Goal: Transaction & Acquisition: Download file/media

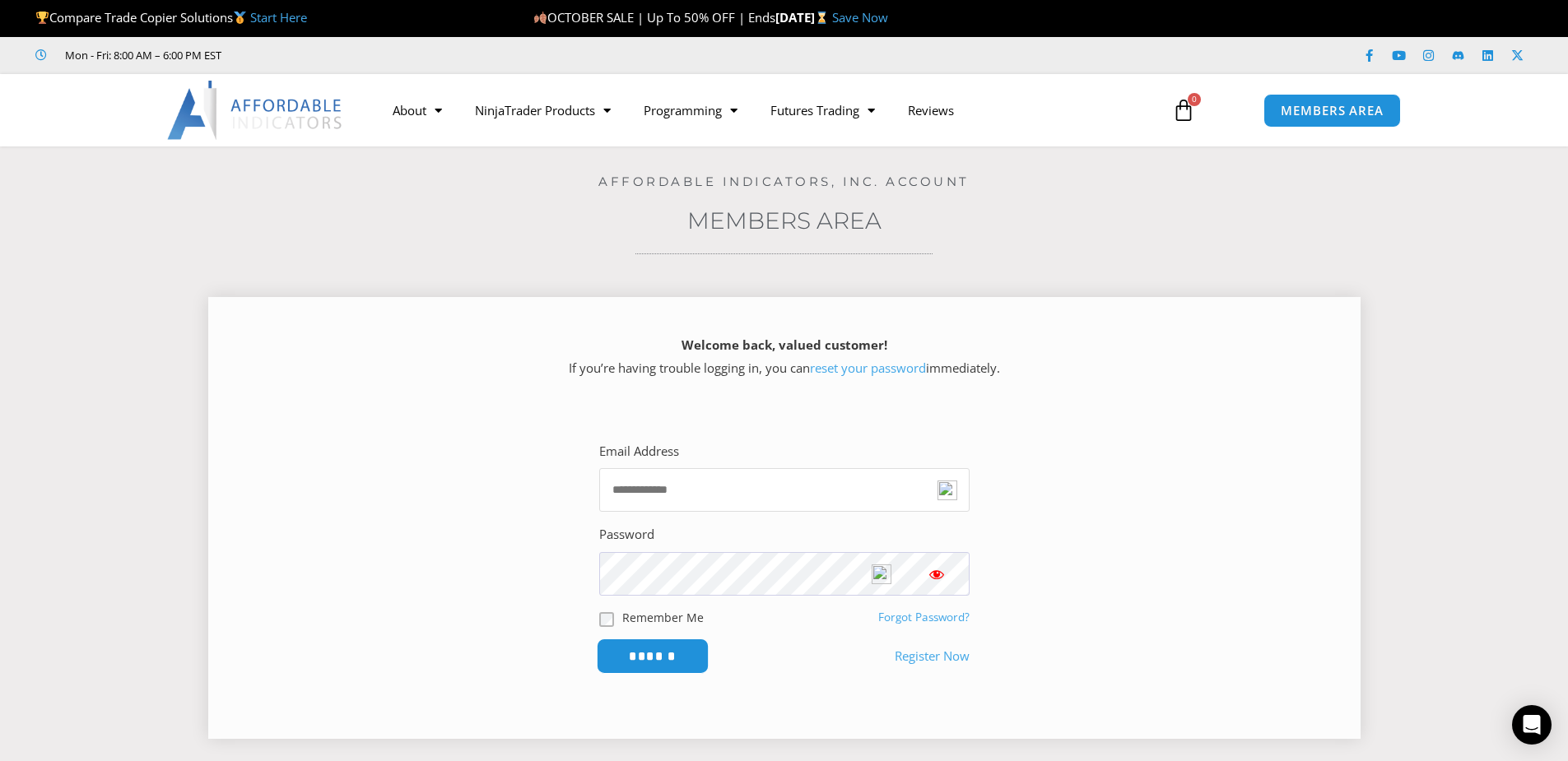
type input "**********"
click at [647, 661] on input "******" at bounding box center [652, 656] width 113 height 35
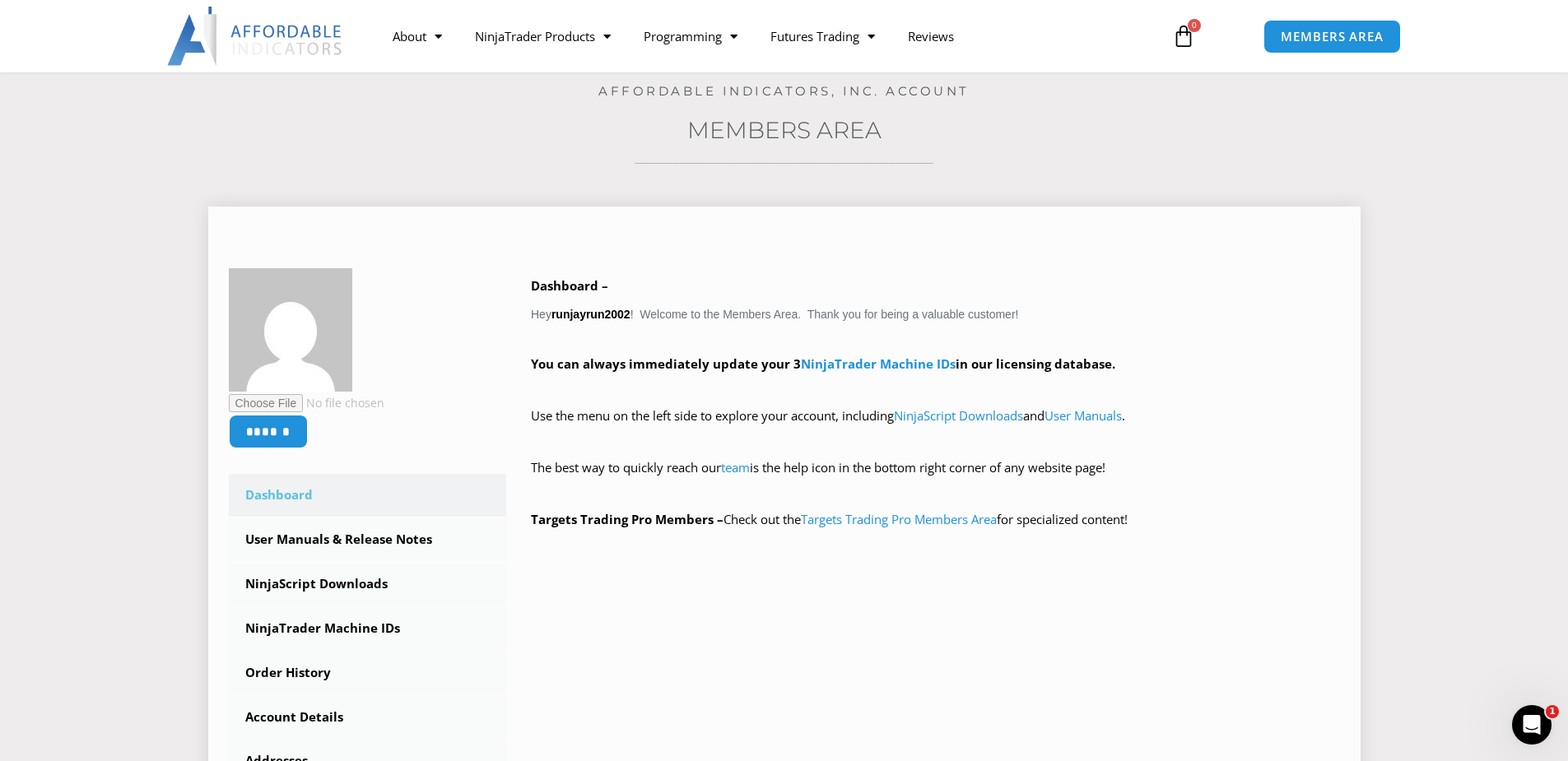
scroll to position [82, 0]
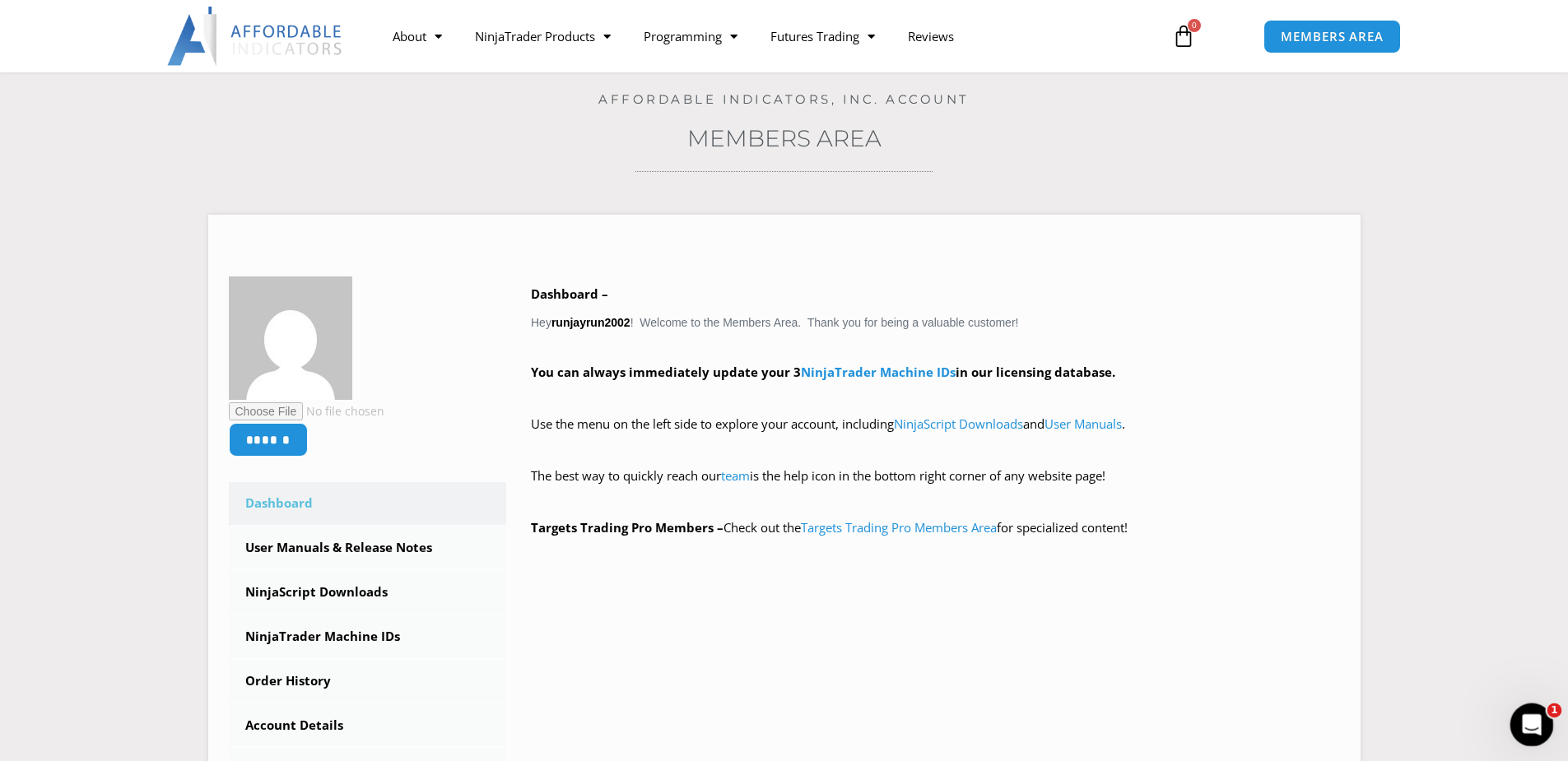
click at [1524, 720] on icon "Open Intercom Messenger" at bounding box center [1530, 724] width 27 height 27
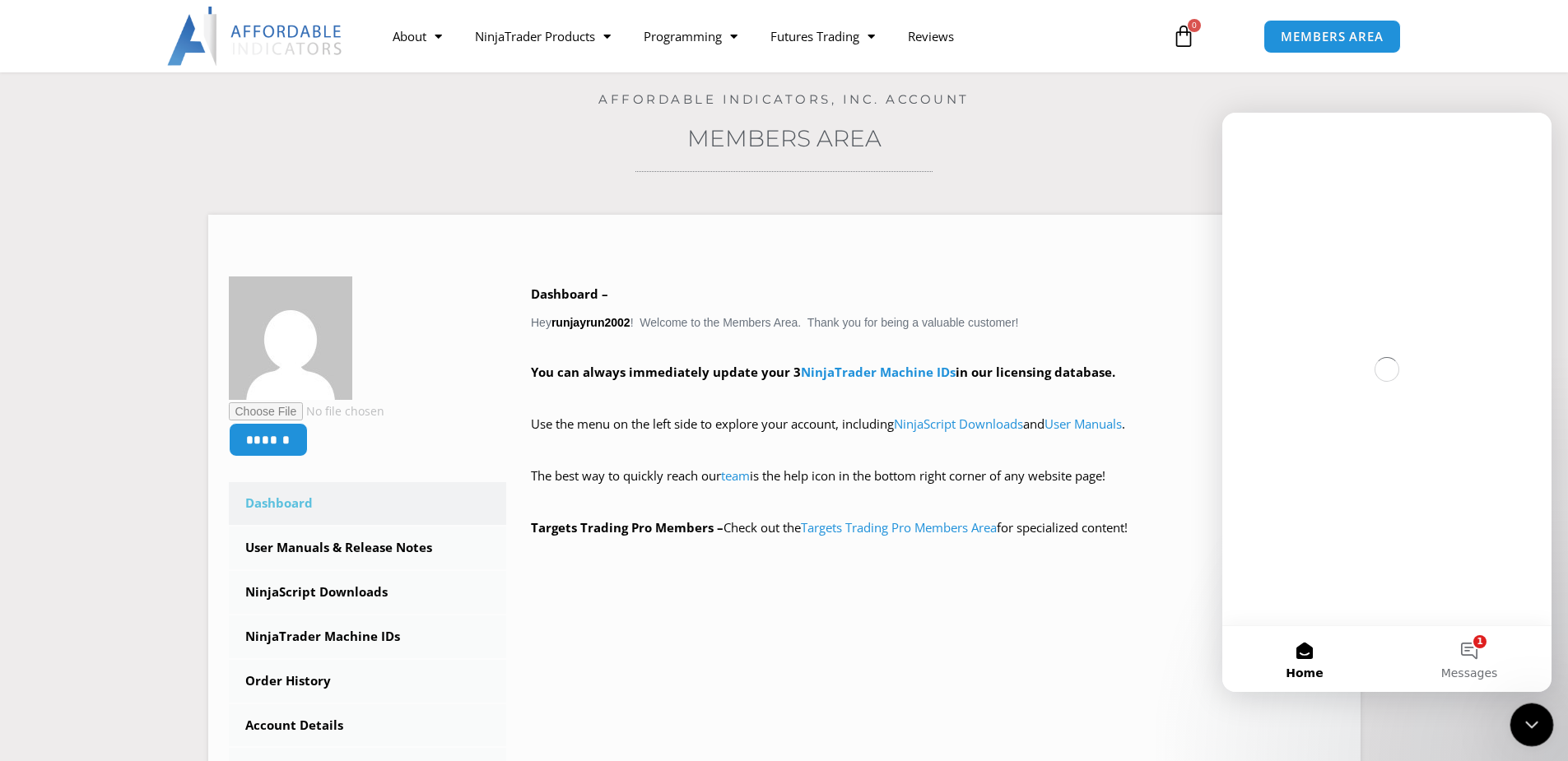
scroll to position [0, 0]
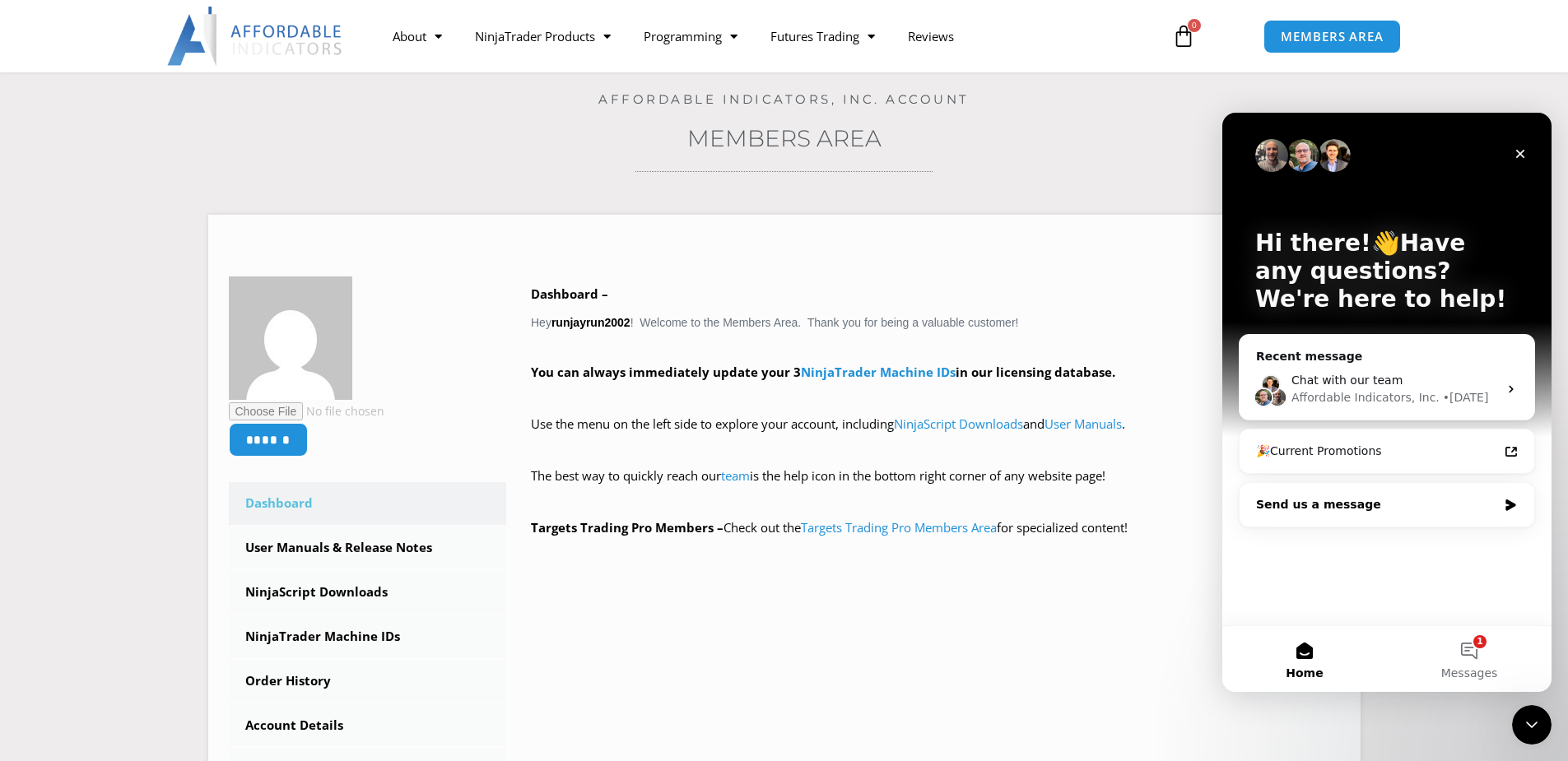
click at [1325, 510] on div "Send us a message" at bounding box center [1377, 505] width 242 height 18
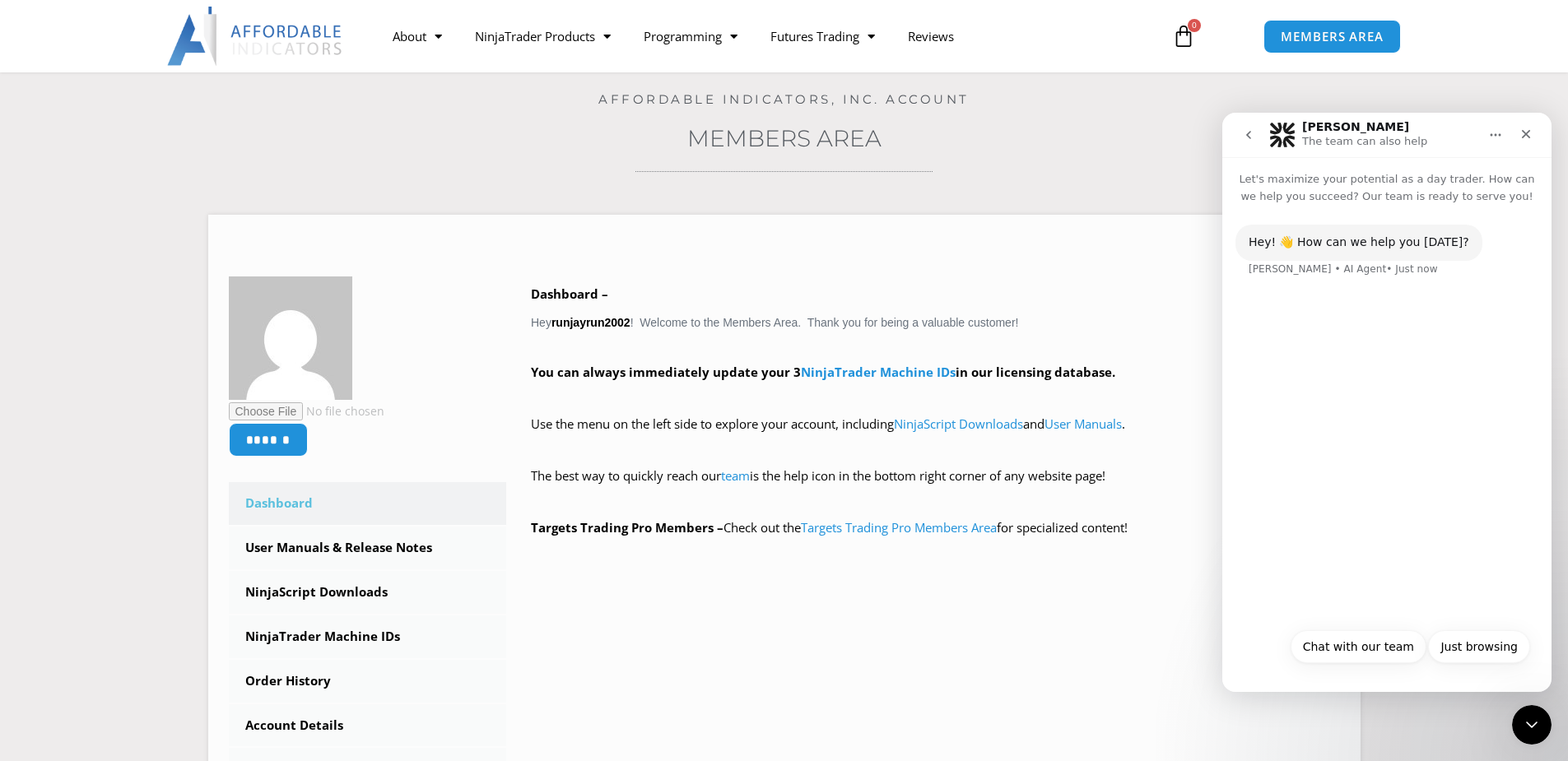
click at [1284, 244] on div "Hey! 👋 How can we help you today?" at bounding box center [1359, 243] width 221 height 17
click at [1437, 319] on div "Hey! 👋 How can we help you today? Solomon • AI Agent • Just now" at bounding box center [1386, 412] width 329 height 414
click at [1287, 315] on div "Hey! 👋 How can we help you today? Solomon • AI Agent • Just now" at bounding box center [1386, 412] width 329 height 414
click at [1351, 650] on button "Chat with our team" at bounding box center [1358, 647] width 135 height 33
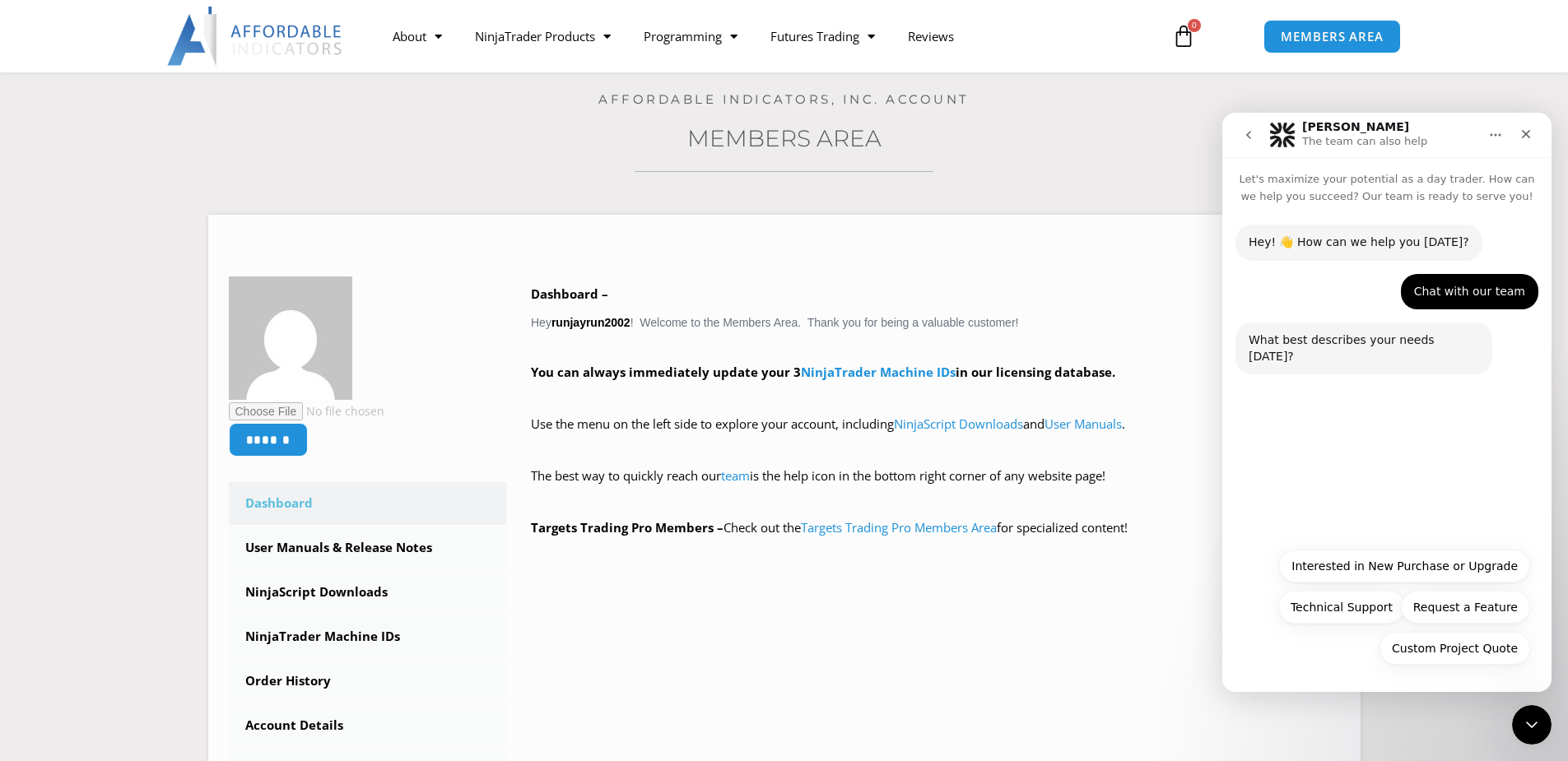
click at [1260, 384] on div "Hey! 👋 How can we help you today? Solomon • AI Agent • Just now Chat with our t…" at bounding box center [1386, 372] width 329 height 334
click at [1272, 343] on div "What best describes your needs today?" at bounding box center [1364, 349] width 231 height 32
click at [1287, 388] on div "What best describes your needs today? Solomon • AI Agent • Just now" at bounding box center [1386, 367] width 302 height 88
click at [1339, 609] on button "Technical Support" at bounding box center [1341, 608] width 127 height 33
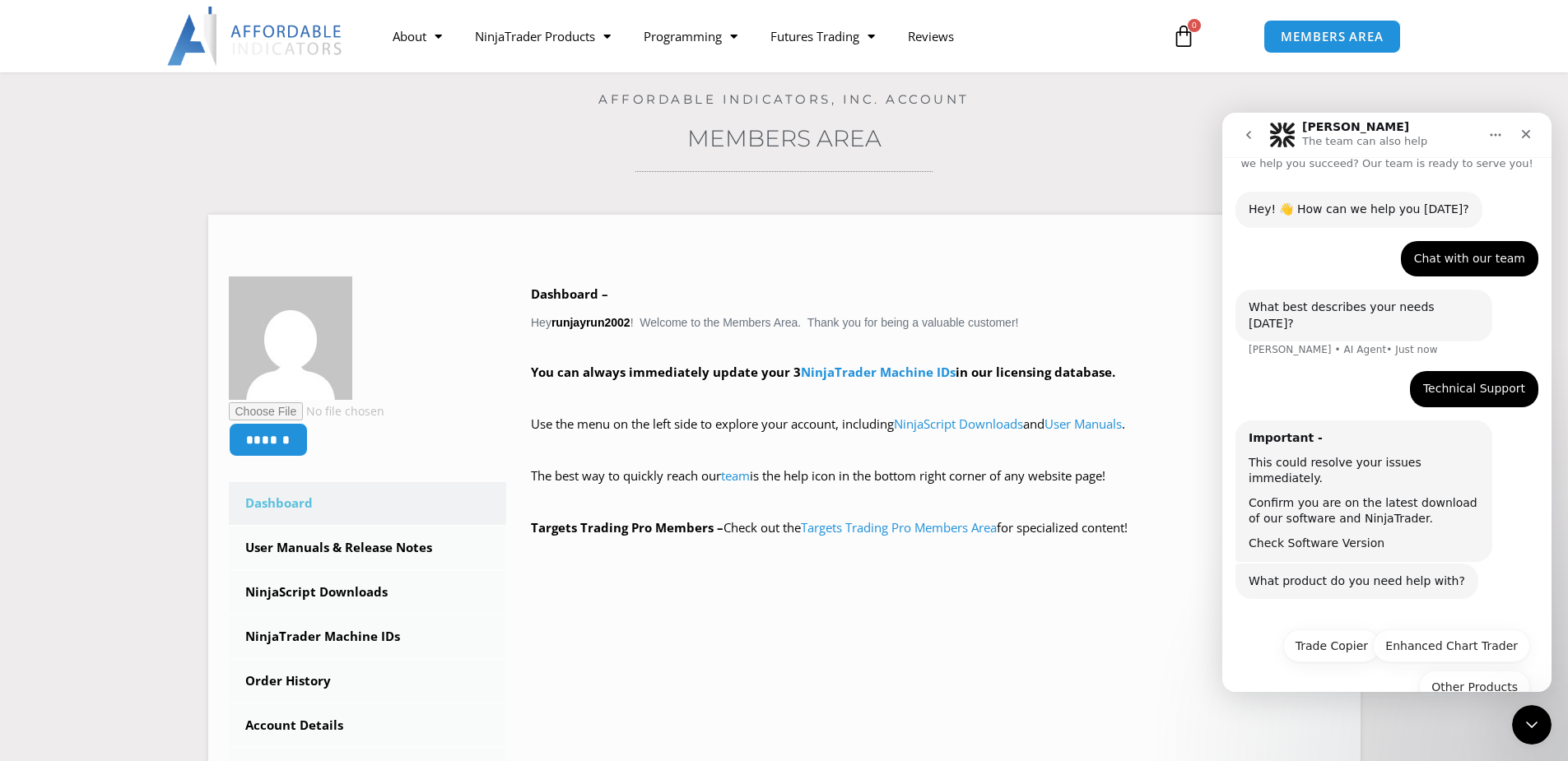
scroll to position [39, 0]
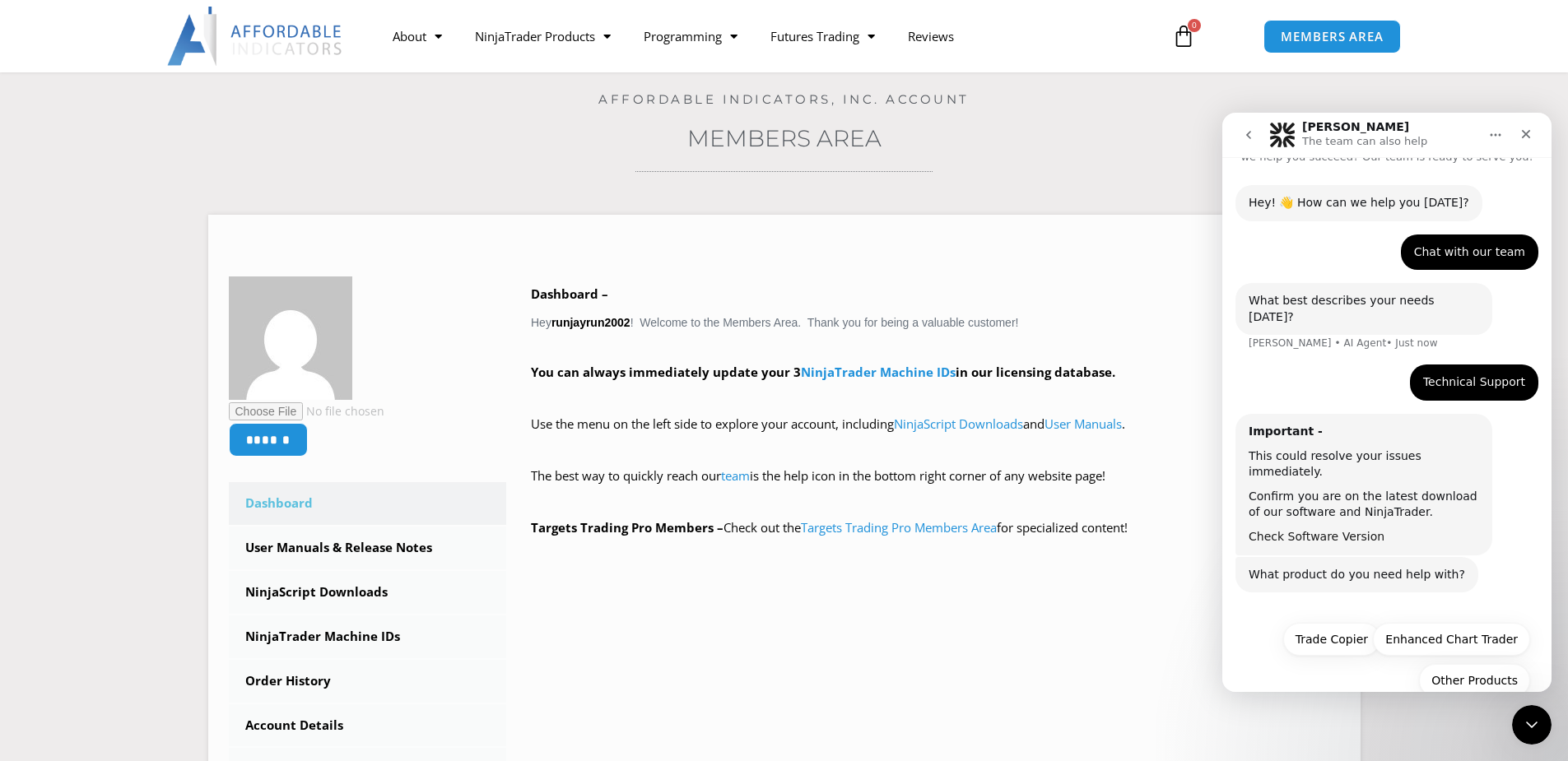
click at [1301, 530] on link "Check Software Version" at bounding box center [1317, 536] width 135 height 13
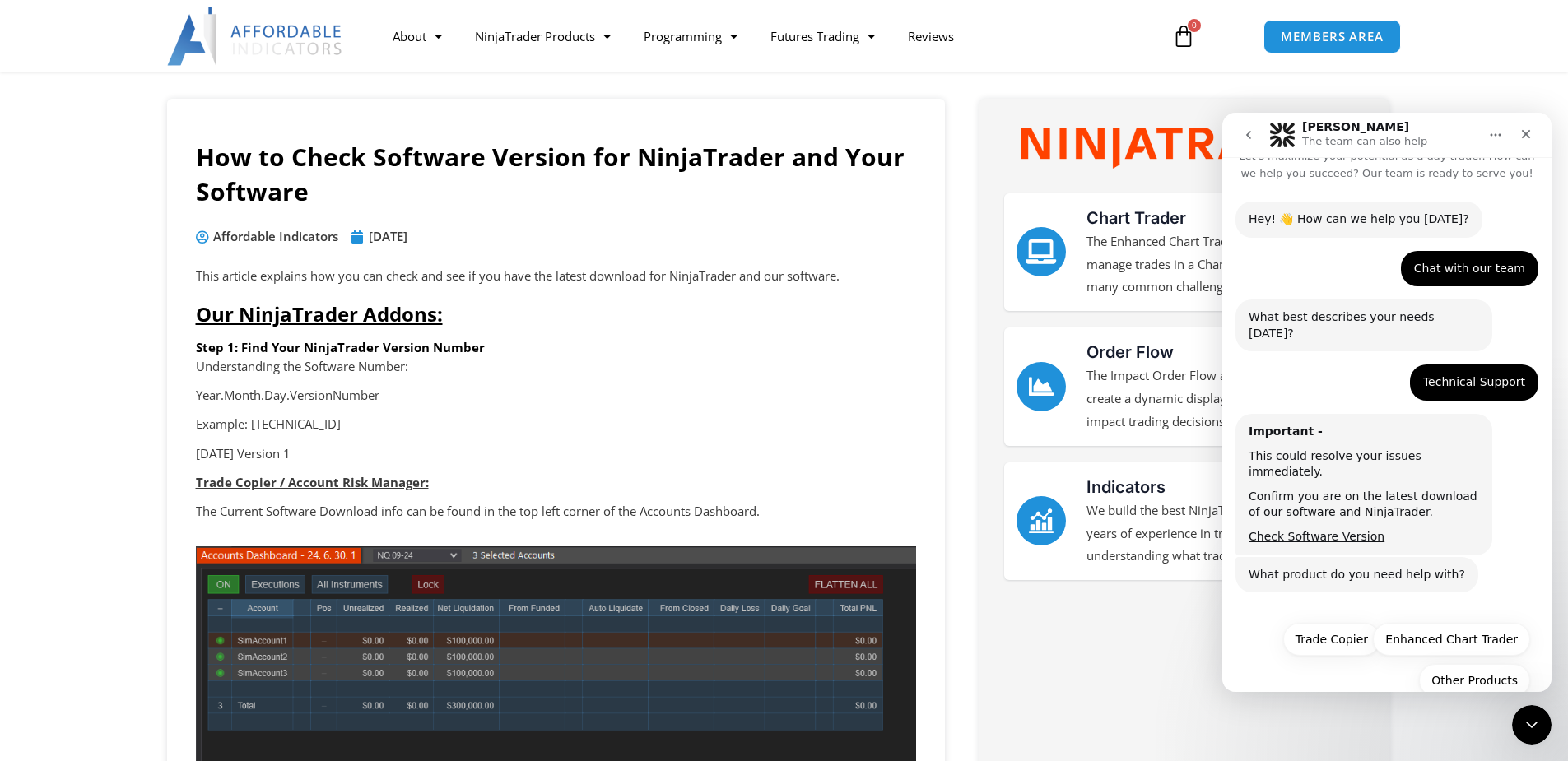
scroll to position [82, 0]
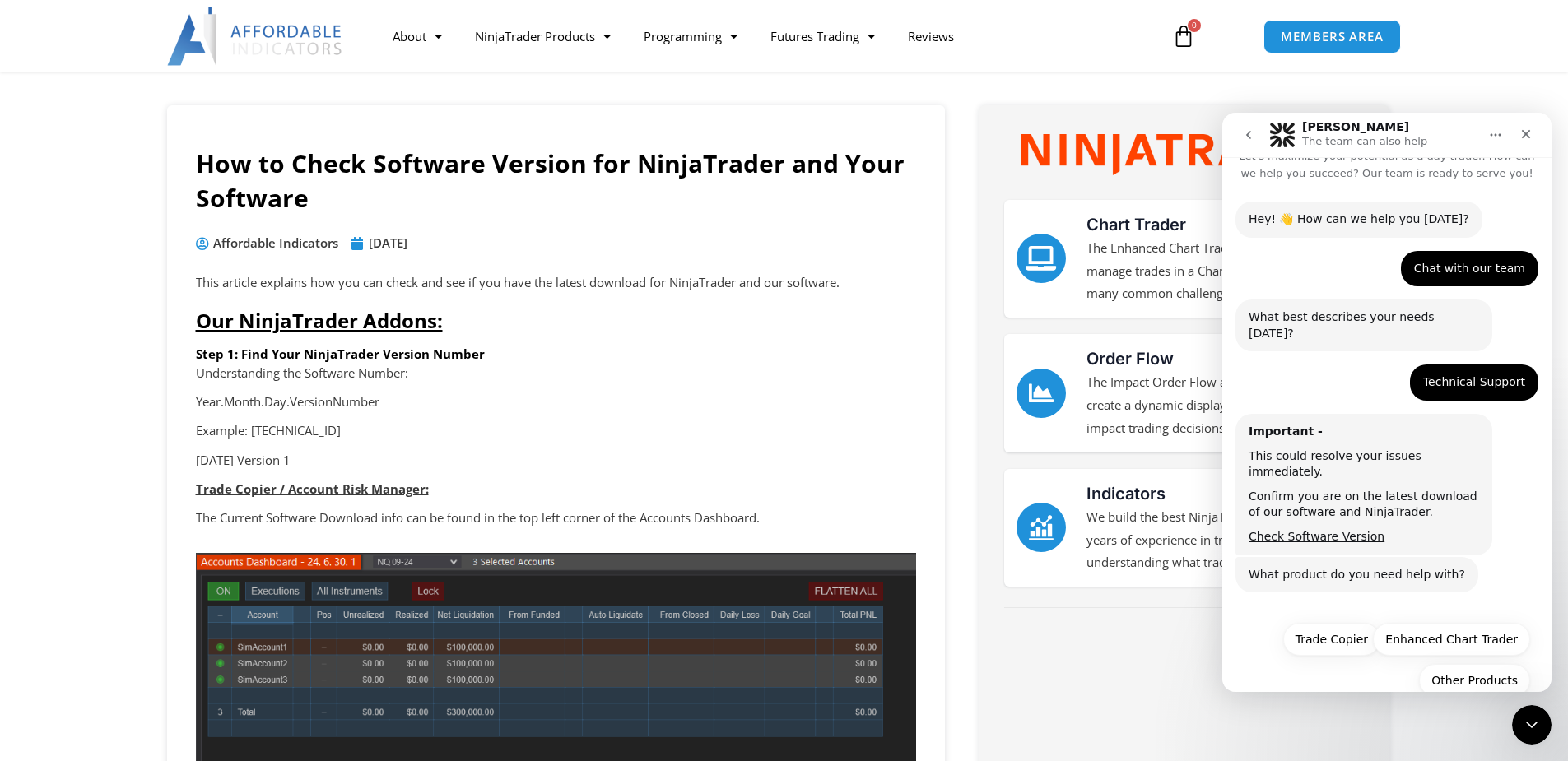
click at [565, 378] on p "Understanding the Software Number:" at bounding box center [555, 373] width 720 height 23
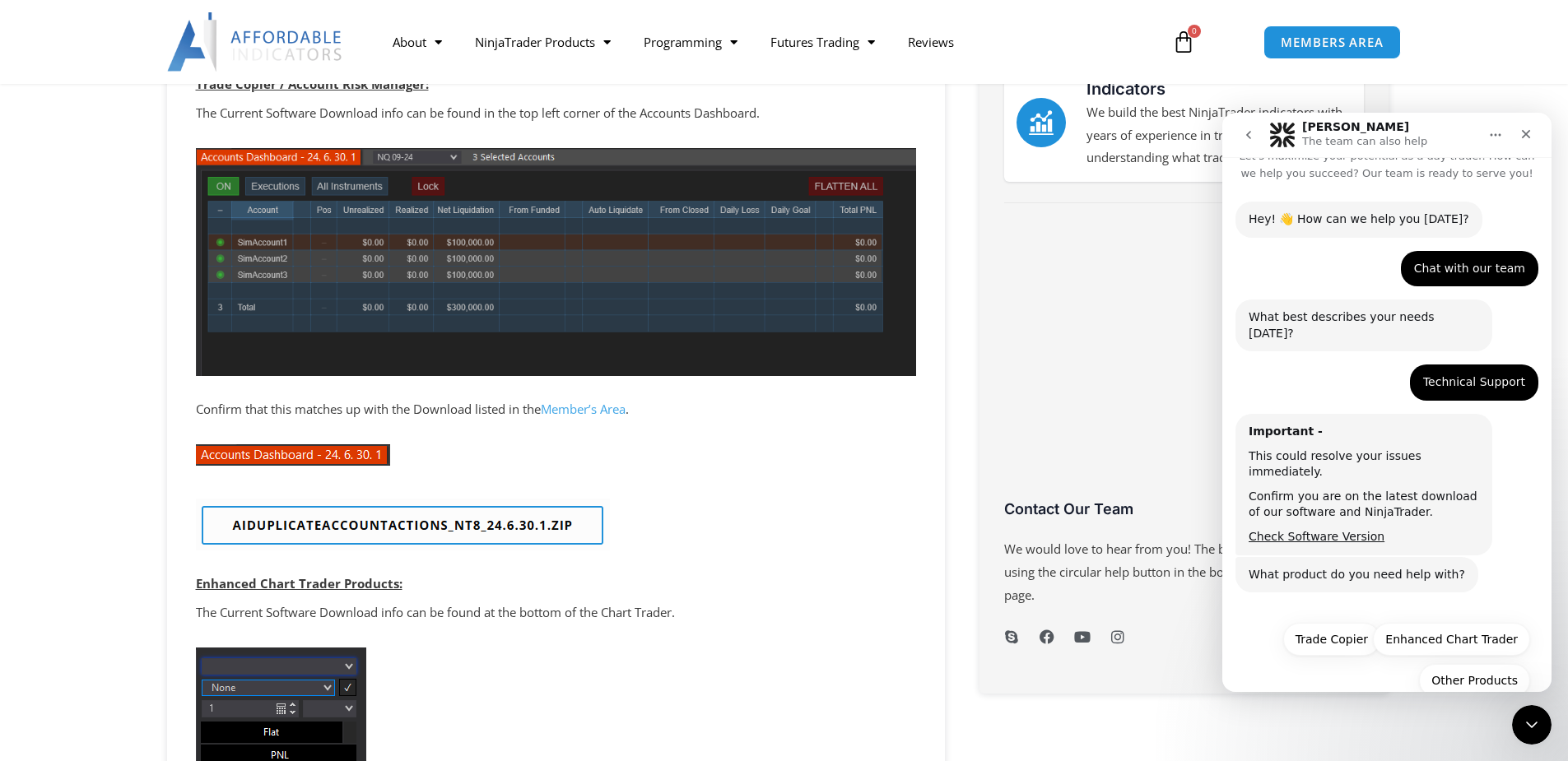
scroll to position [494, 0]
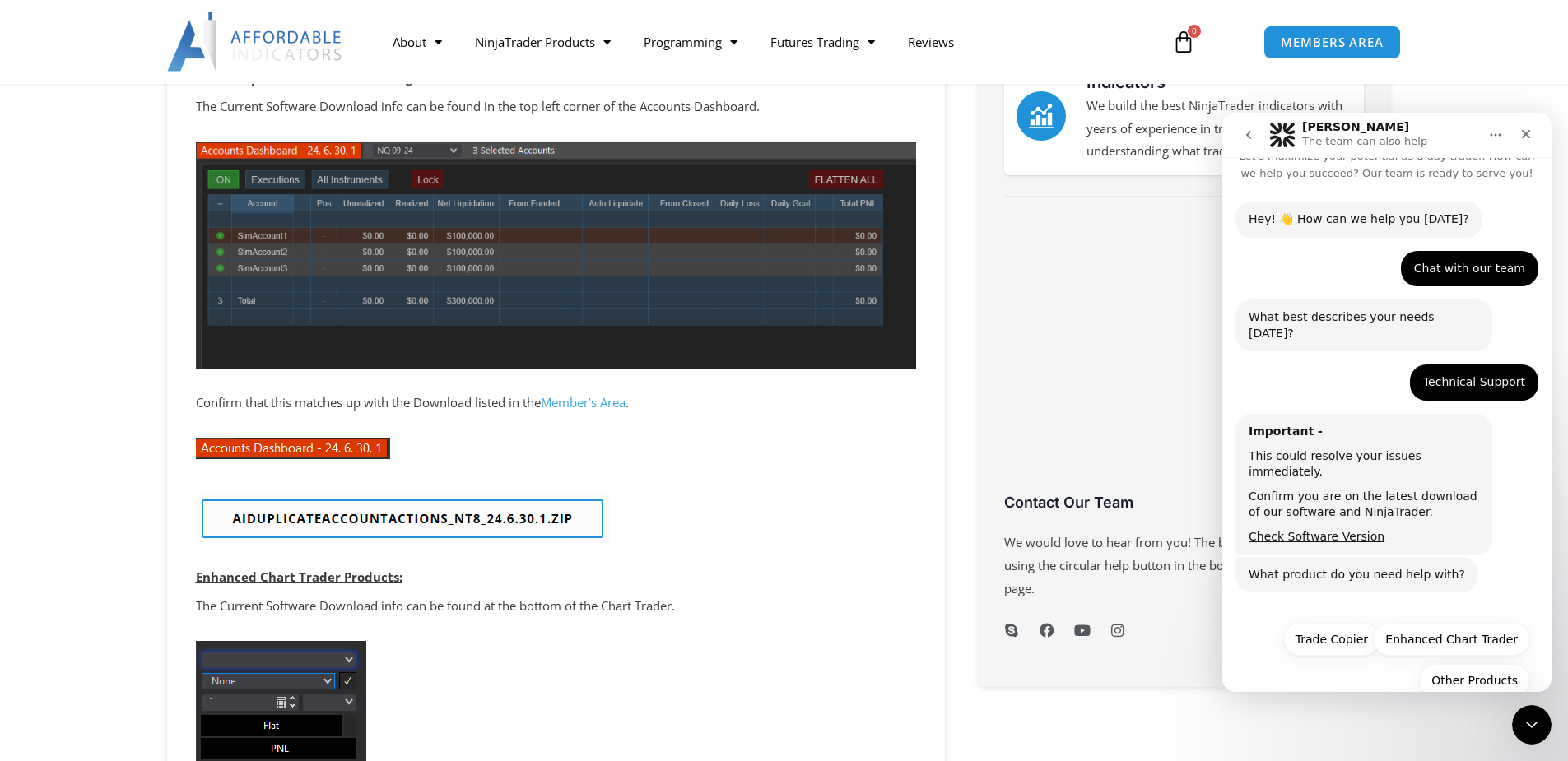
click at [521, 526] on img at bounding box center [403, 517] width 414 height 52
click at [522, 526] on img at bounding box center [403, 517] width 414 height 52
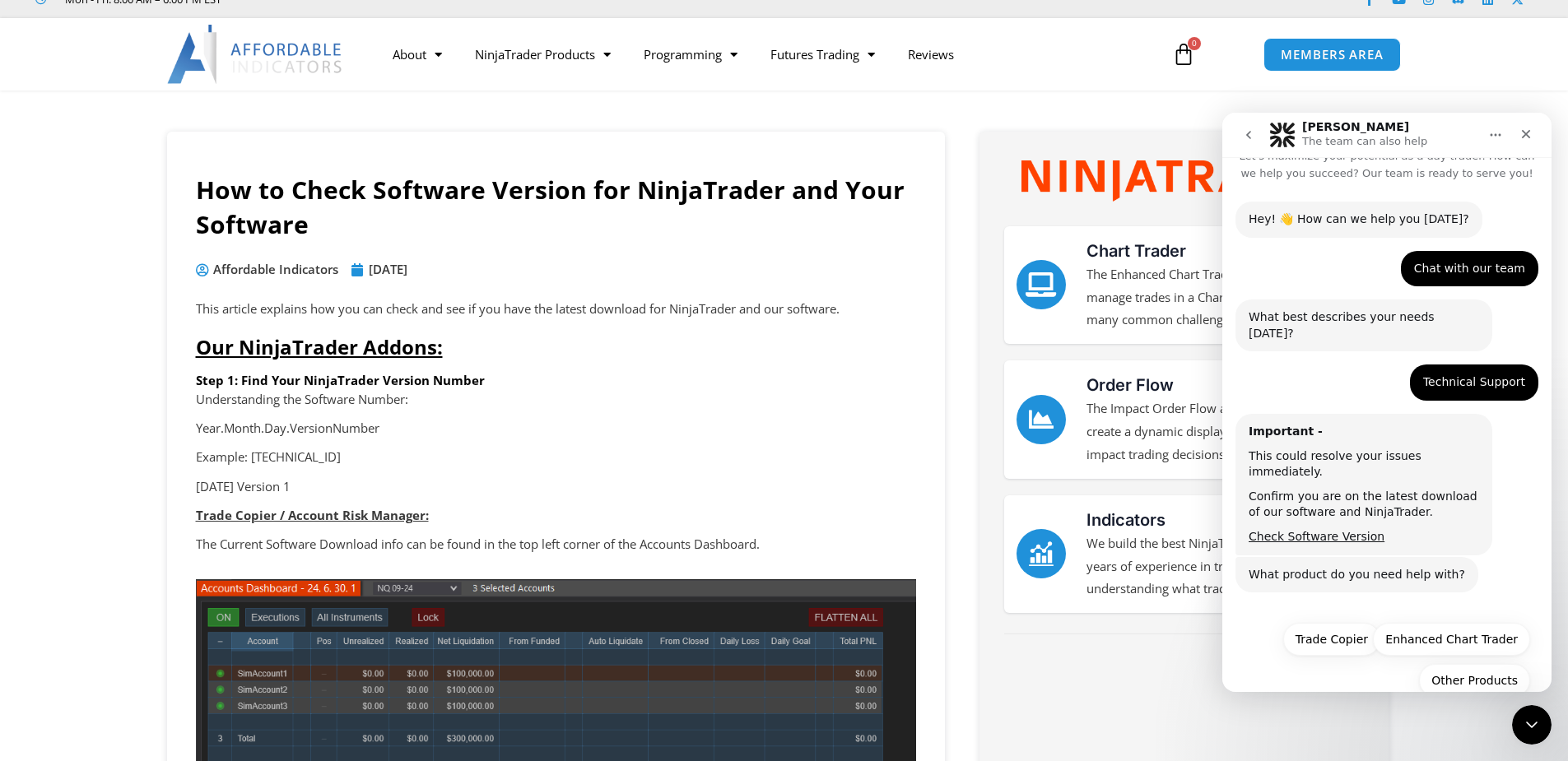
scroll to position [0, 0]
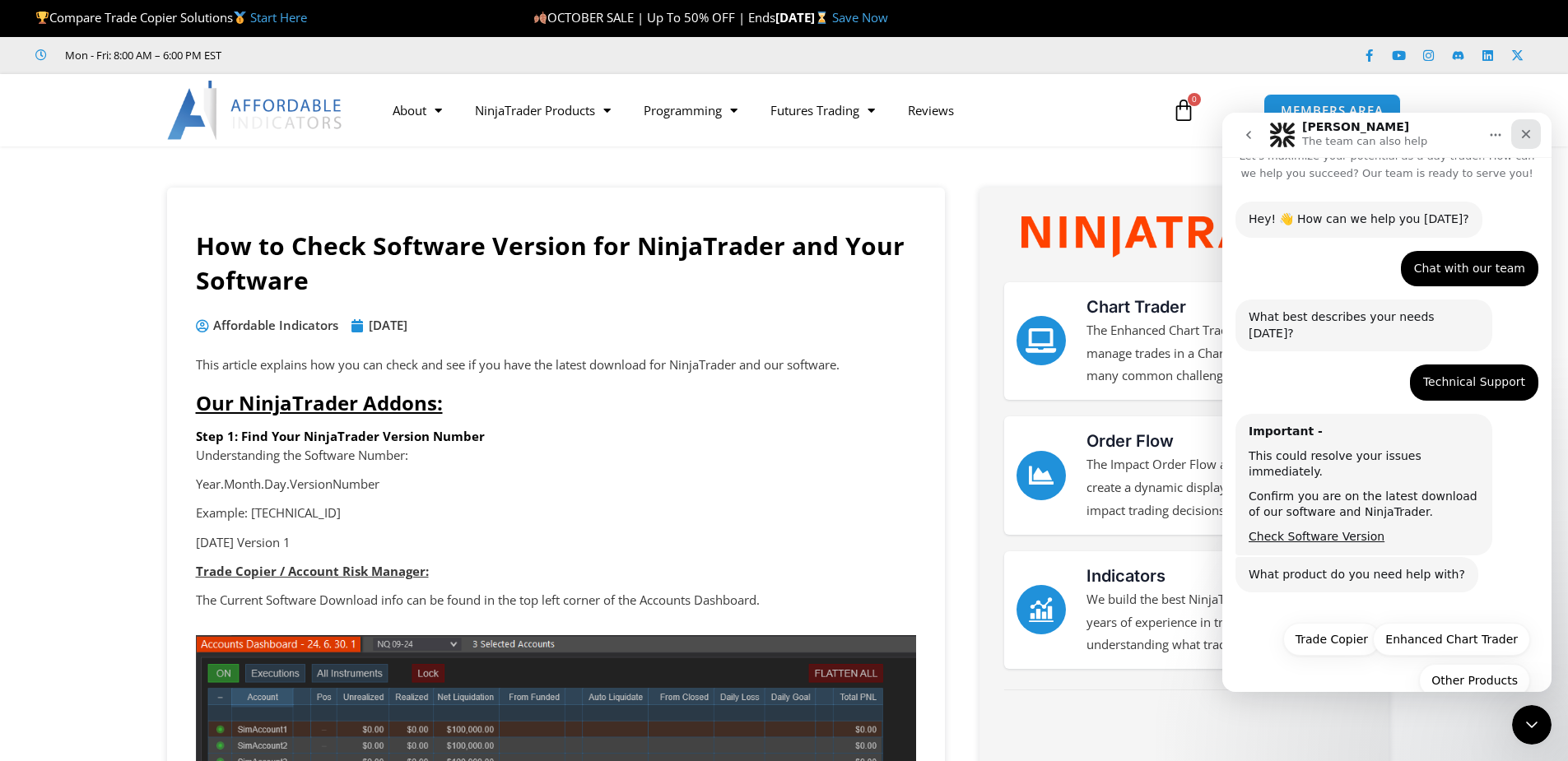
click at [1520, 133] on icon "Close" at bounding box center [1525, 134] width 13 height 13
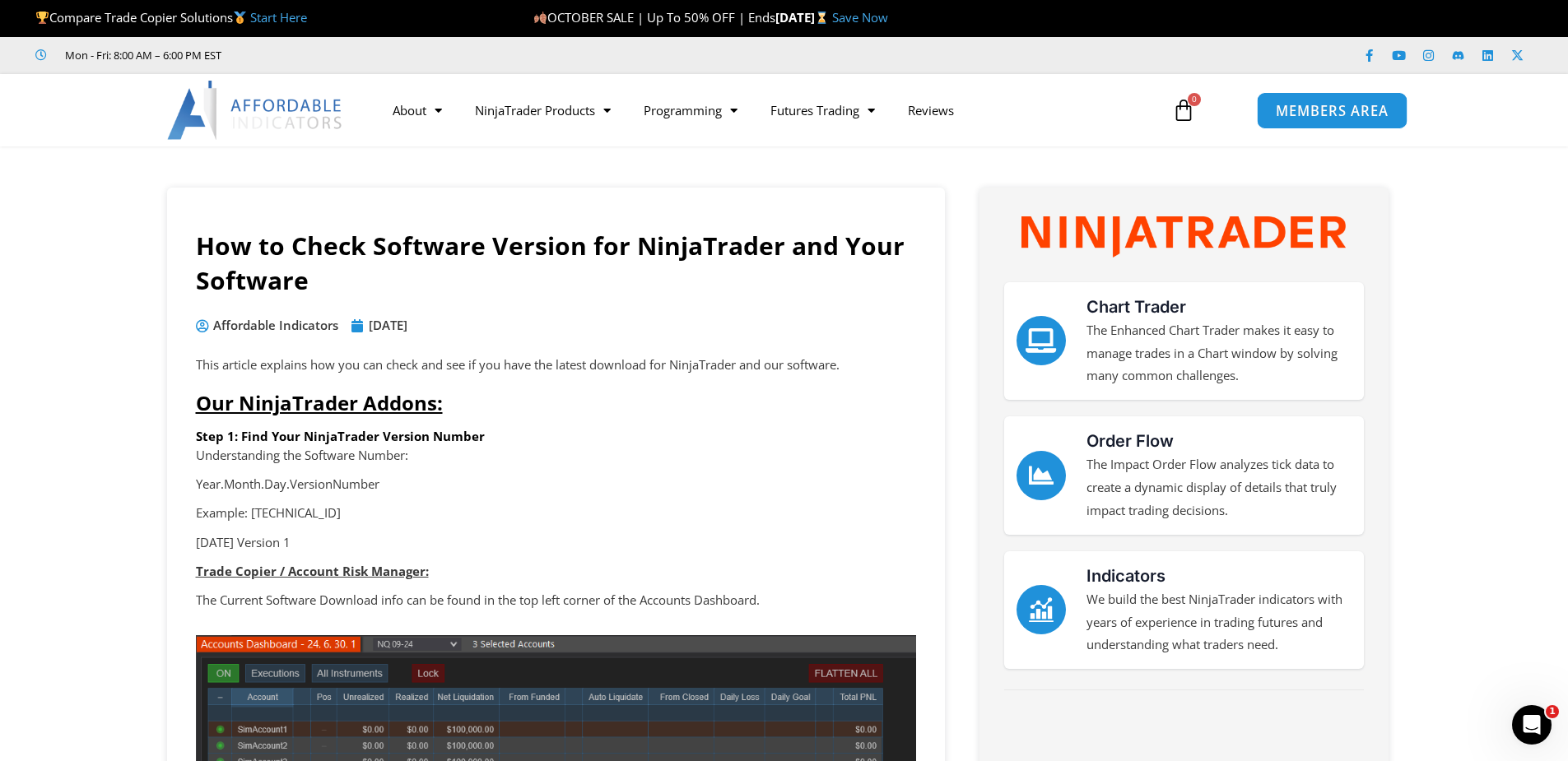
click at [1312, 115] on span "MEMBERS AREA" at bounding box center [1331, 111] width 113 height 14
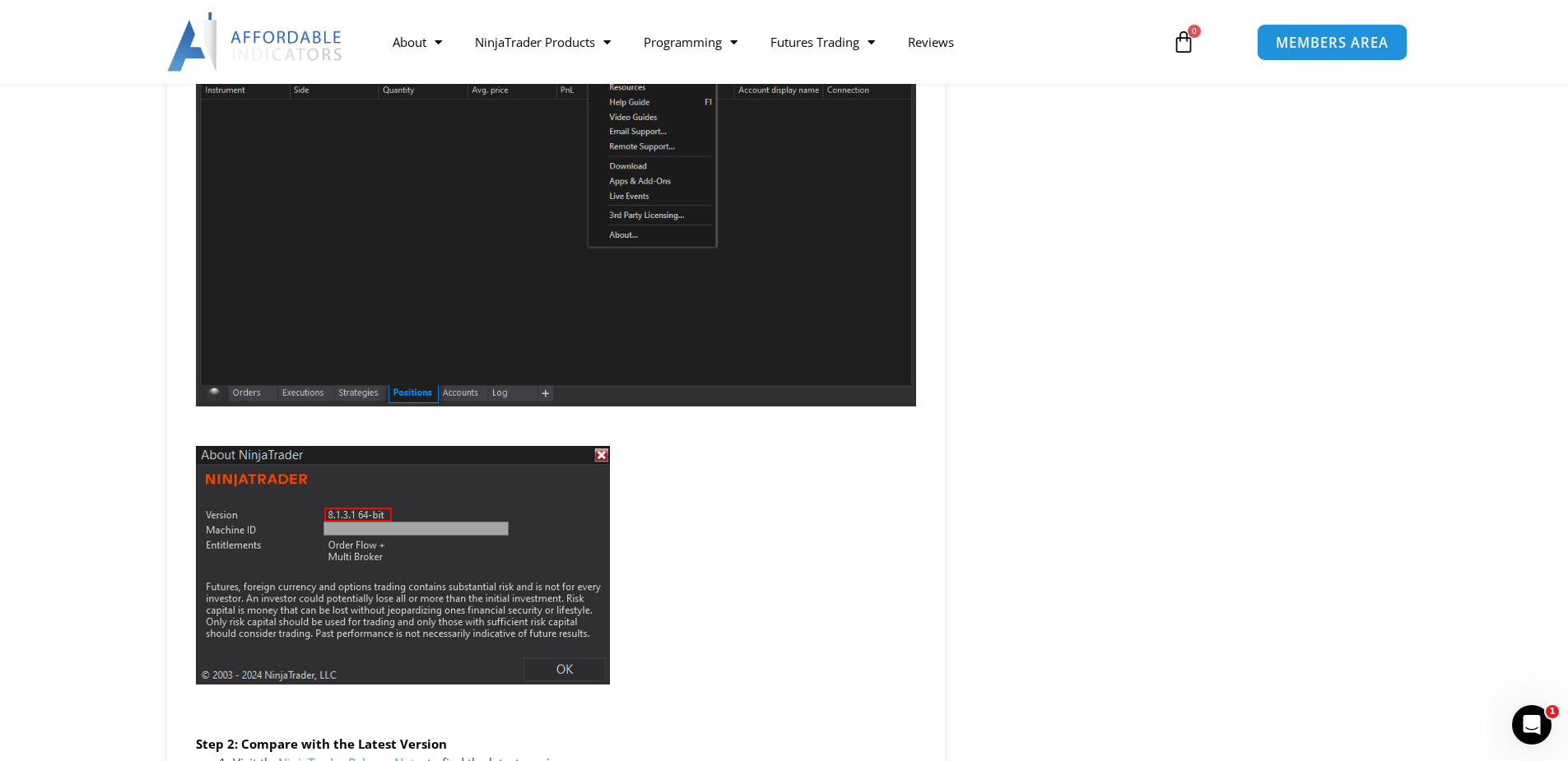
scroll to position [1976, 0]
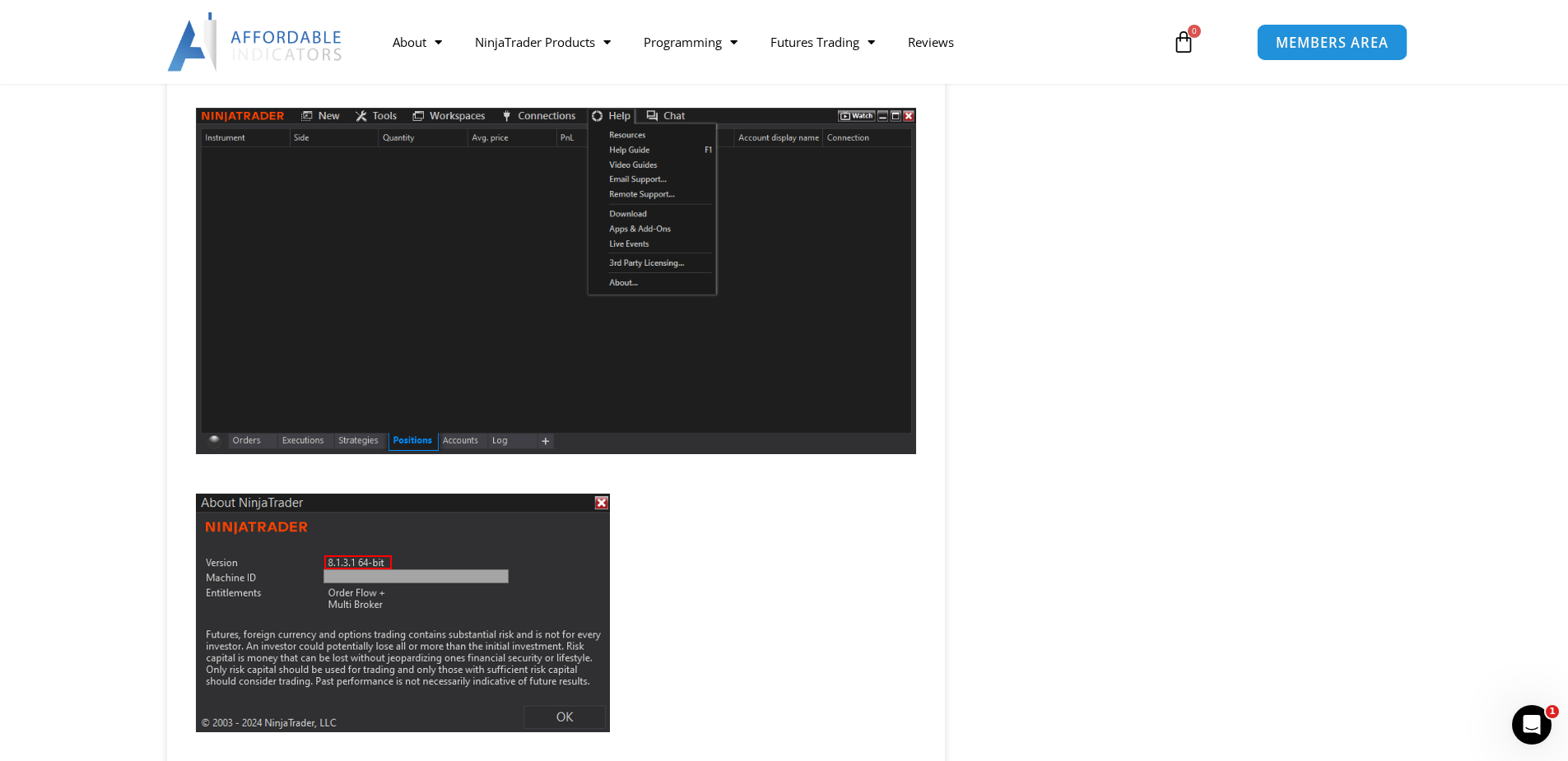
click at [1300, 47] on span "MEMBERS AREA" at bounding box center [1331, 42] width 113 height 14
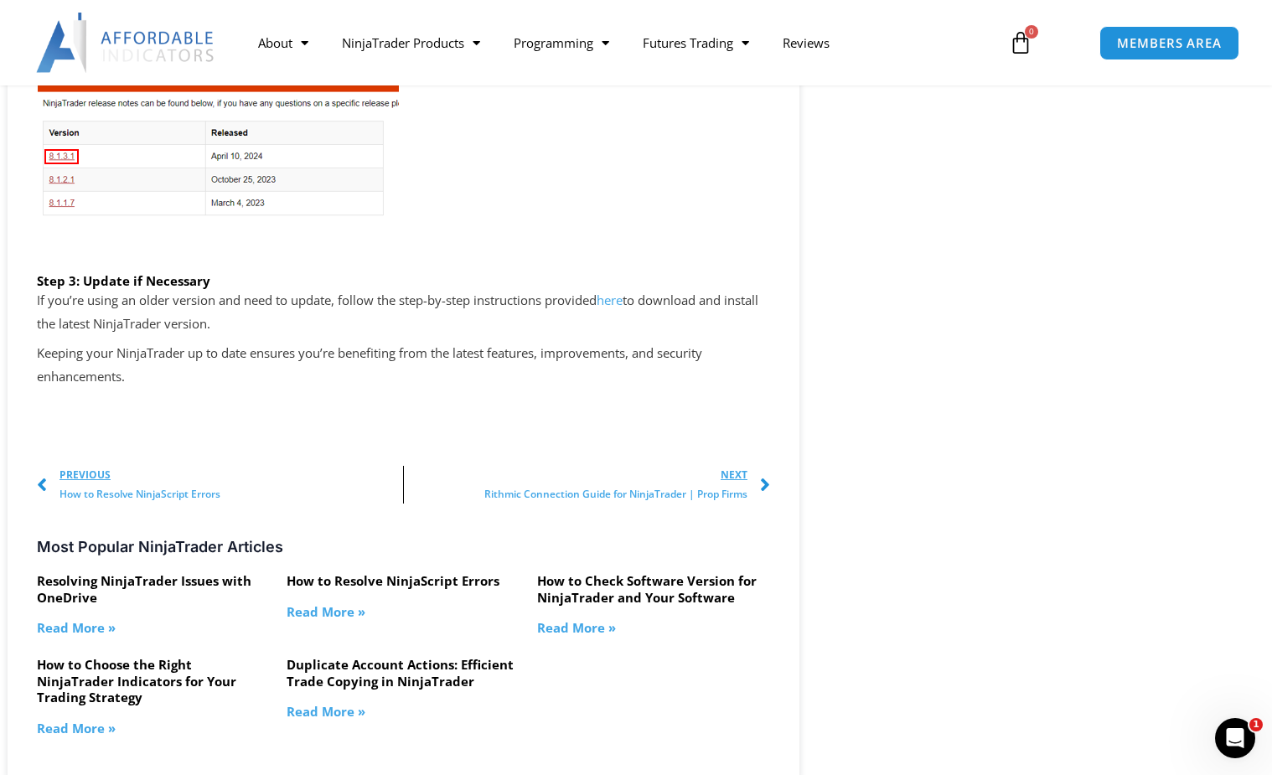
scroll to position [2850, 0]
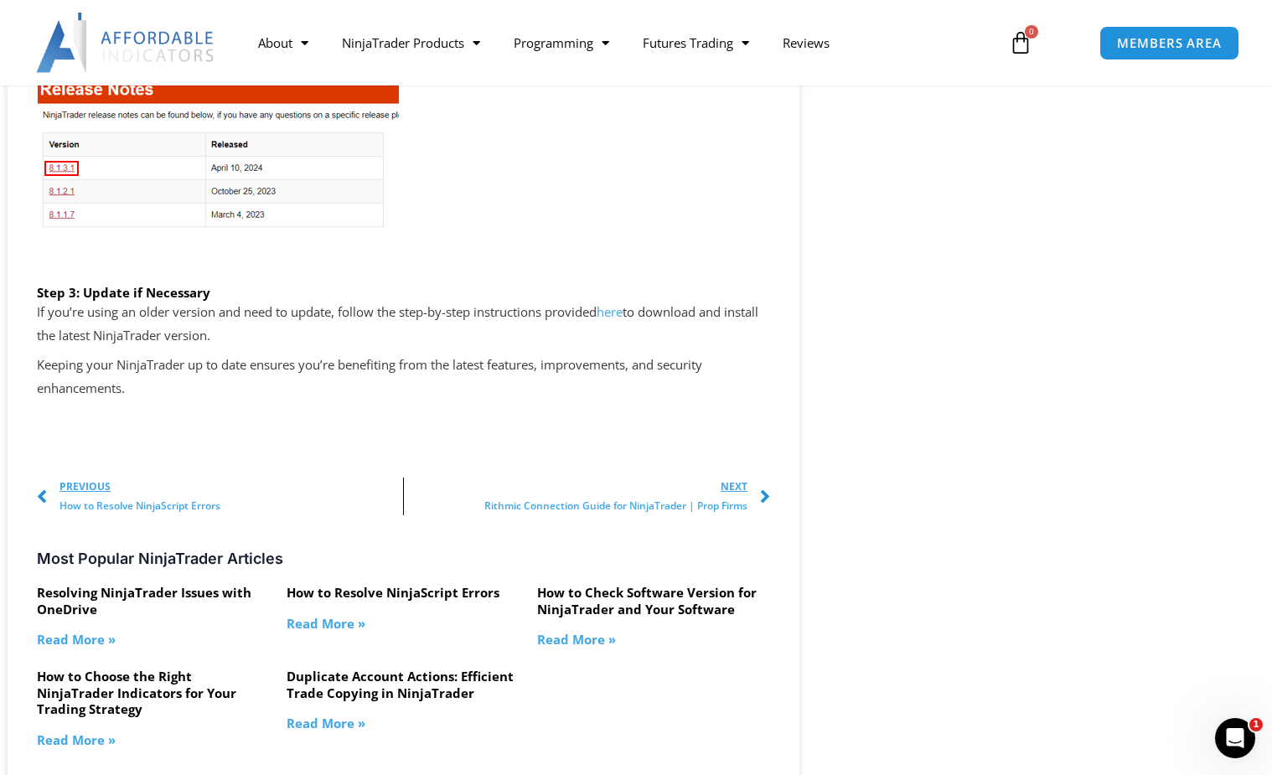
click at [621, 319] on link "here" at bounding box center [610, 311] width 26 height 17
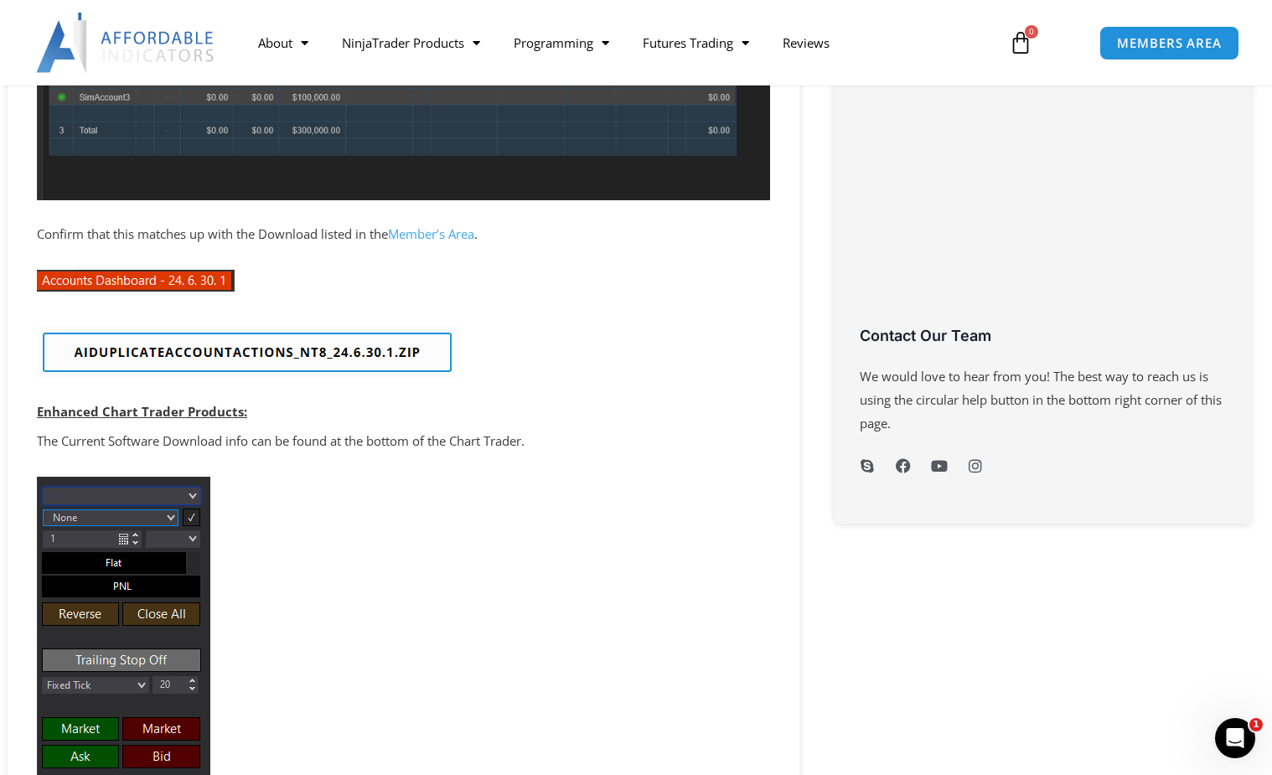
scroll to position [671, 0]
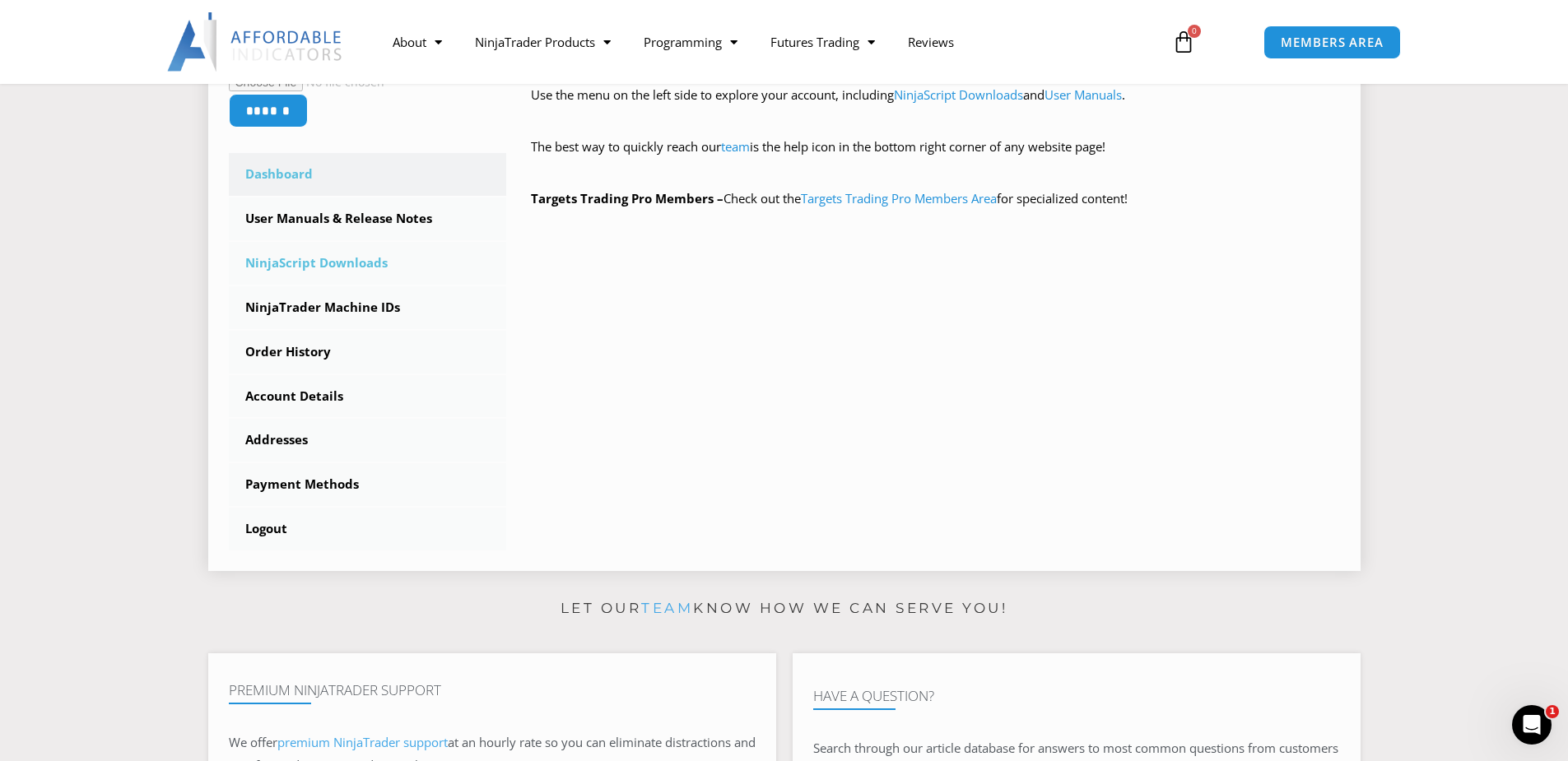
click at [345, 268] on link "NinjaScript Downloads" at bounding box center [367, 263] width 278 height 43
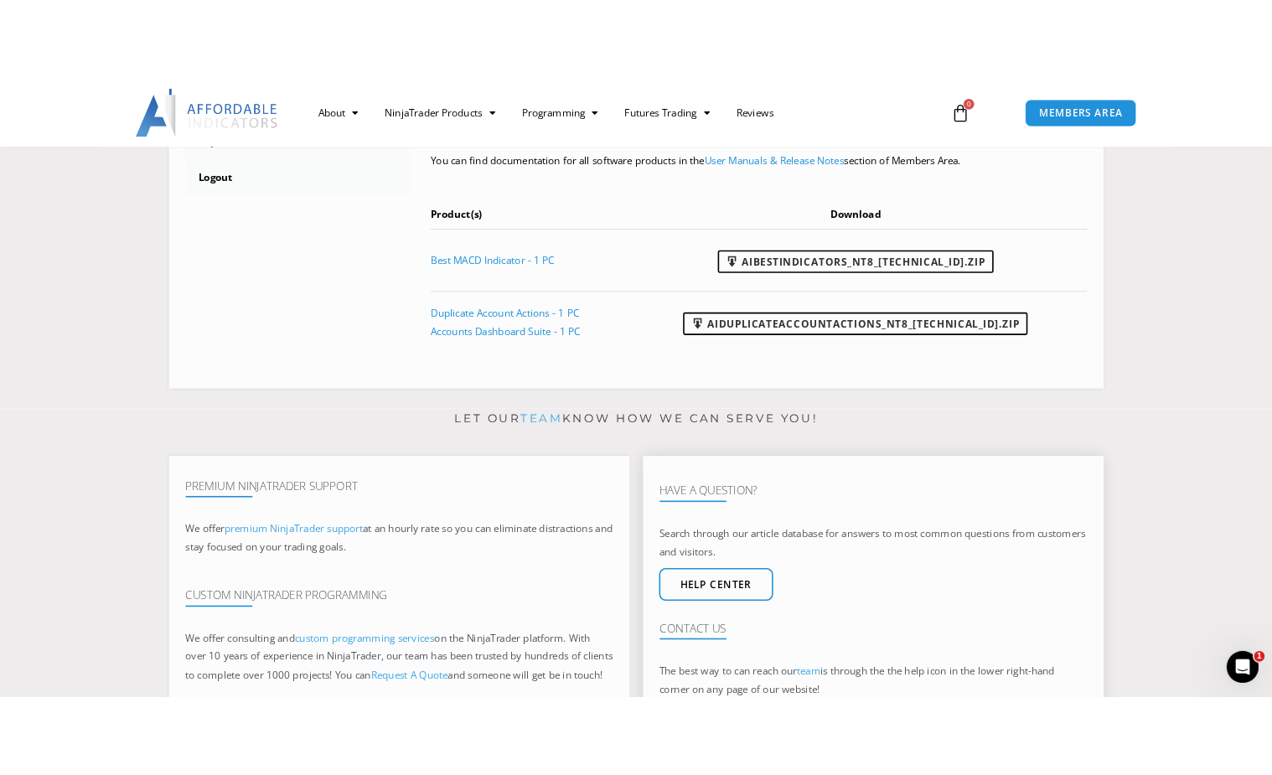
scroll to position [712, 0]
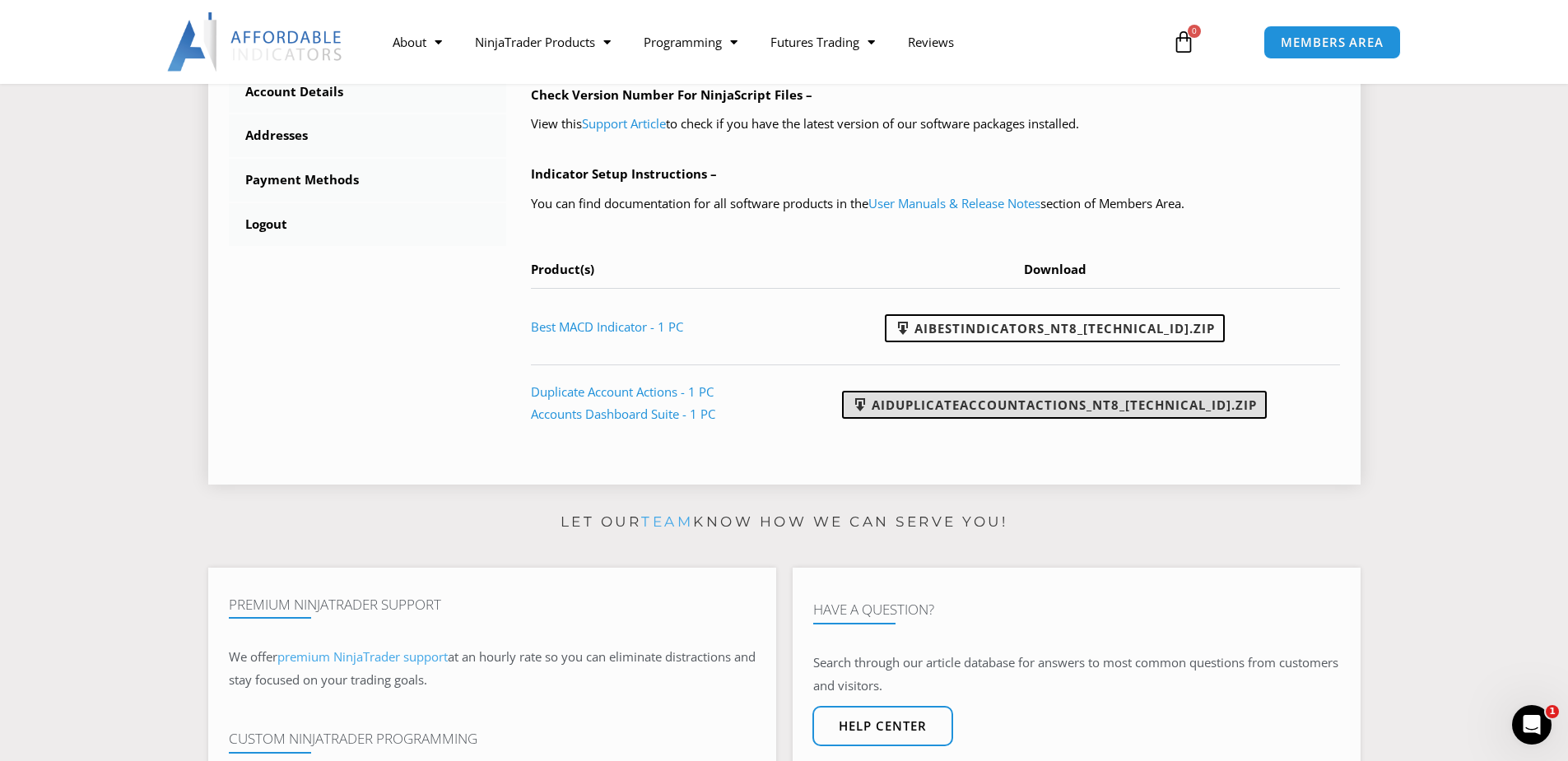
click at [1009, 401] on link "AIDuplicateAccountActions_NT8_[TECHNICAL_ID].zip" at bounding box center [1054, 405] width 425 height 27
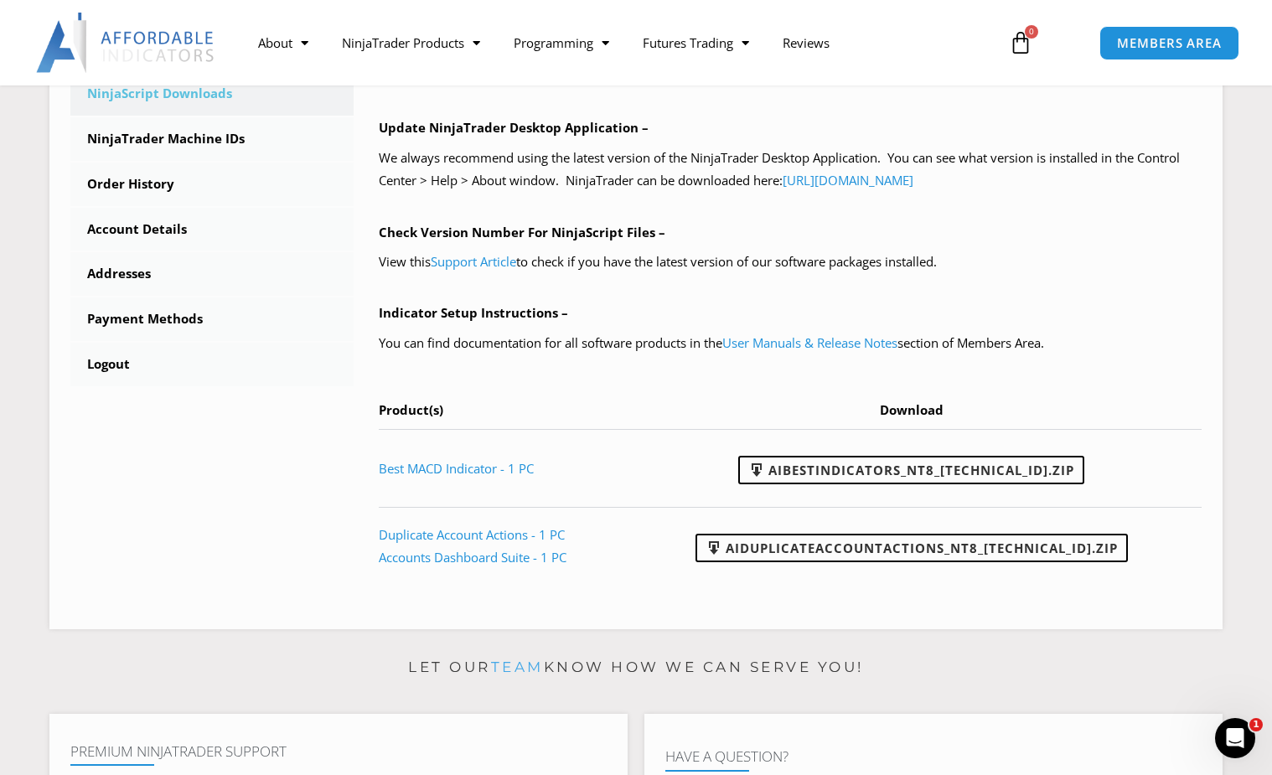
scroll to position [545, 0]
